Goal: Information Seeking & Learning: Learn about a topic

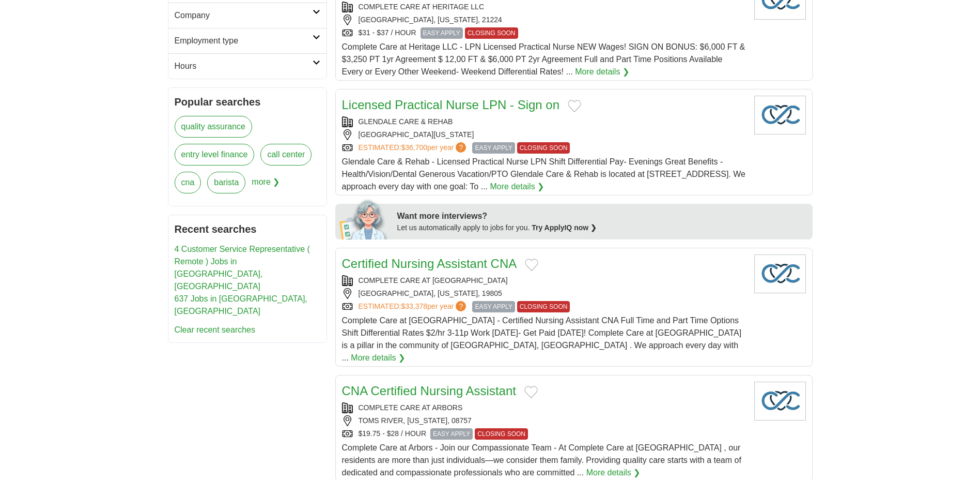
scroll to position [303, 0]
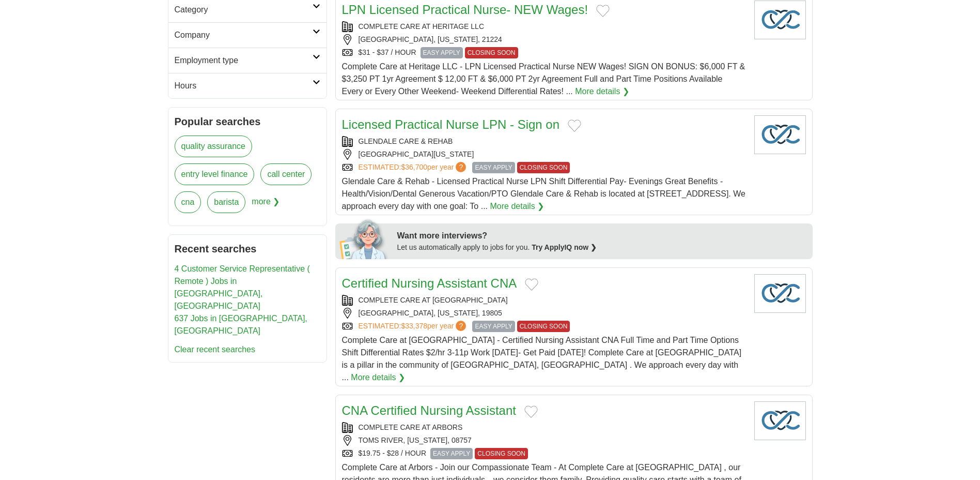
click at [224, 279] on link "4 Customer Service Representative ( Remote ) Jobs in [GEOGRAPHIC_DATA], [GEOGRA…" at bounding box center [242, 287] width 135 height 46
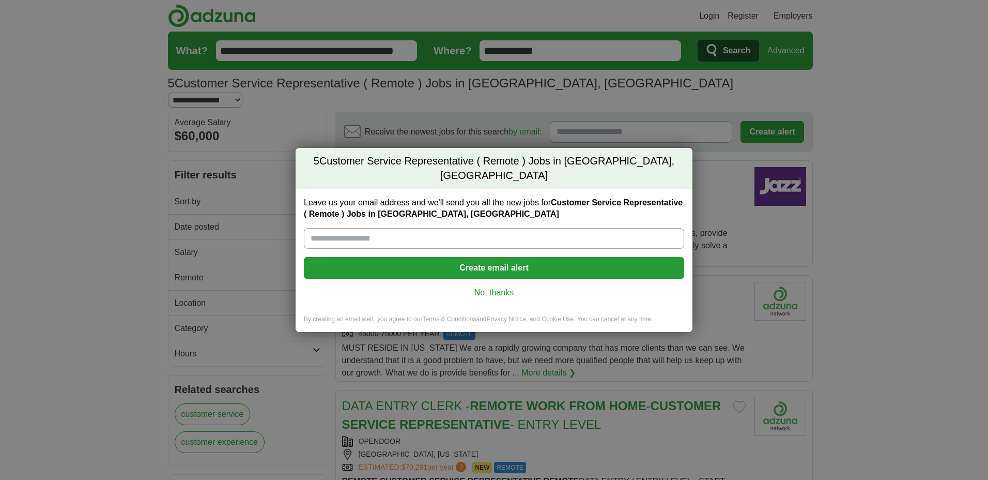
click at [497, 287] on link "No, thanks" at bounding box center [494, 292] width 364 height 11
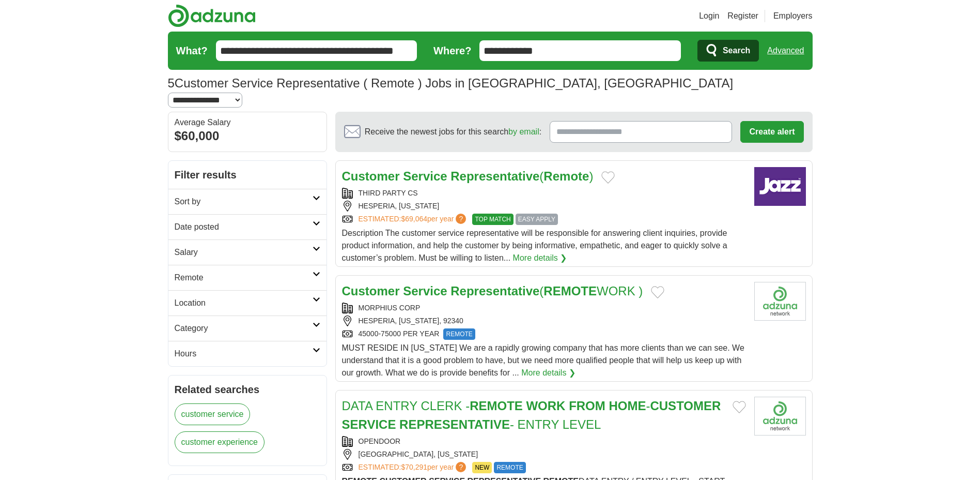
click at [412, 284] on strong "Service" at bounding box center [425, 291] width 44 height 14
